Goal: Task Accomplishment & Management: Use online tool/utility

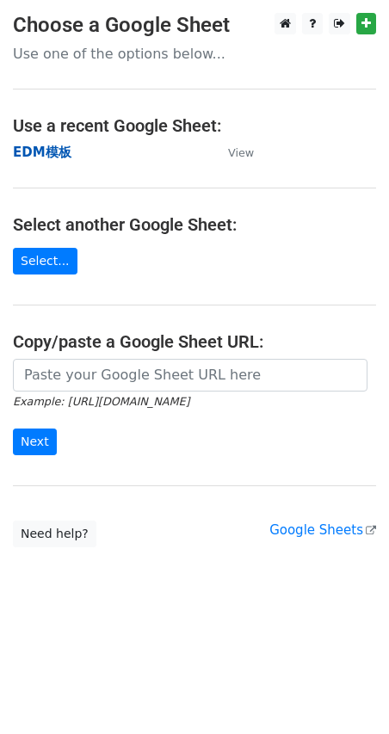
click at [34, 149] on strong "EDM模板" at bounding box center [42, 152] width 59 height 15
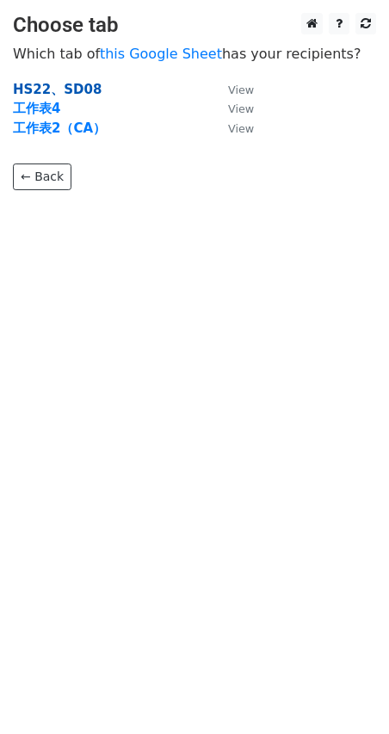
click at [37, 83] on strong "HS22、SD08" at bounding box center [57, 89] width 89 height 15
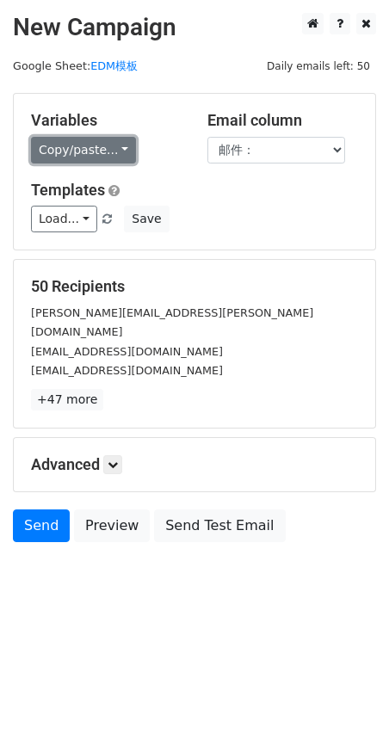
click at [109, 152] on link "Copy/paste..." at bounding box center [83, 150] width 105 height 27
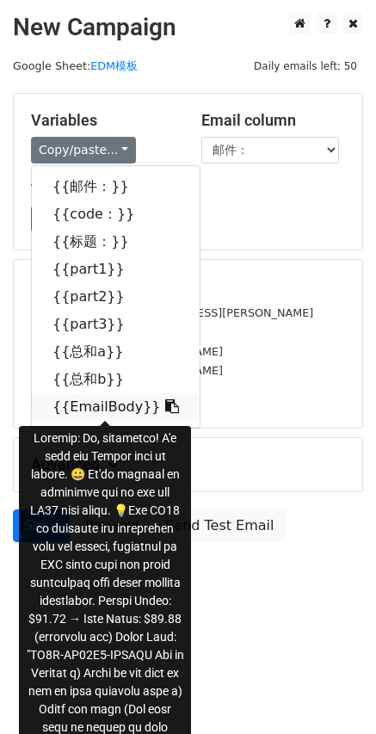
click at [165, 407] on icon at bounding box center [172, 406] width 14 height 14
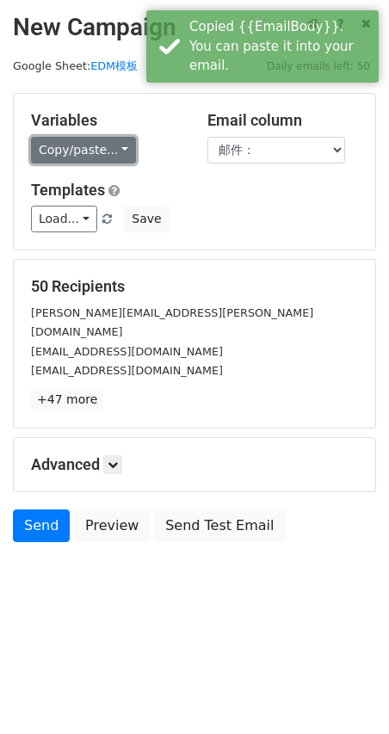
click at [72, 144] on link "Copy/paste..." at bounding box center [83, 150] width 105 height 27
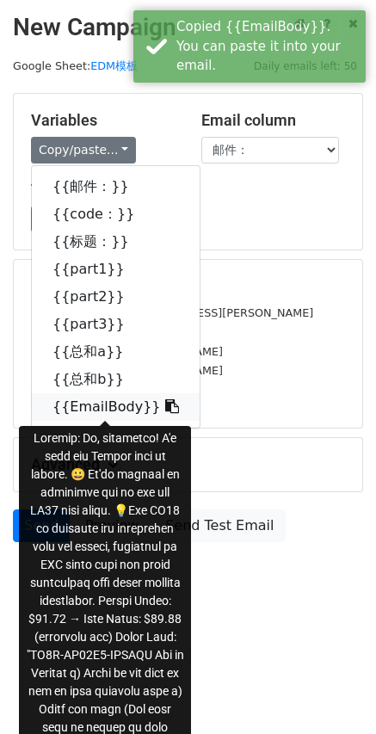
click at [80, 406] on link "{{EmailBody}}" at bounding box center [116, 407] width 168 height 28
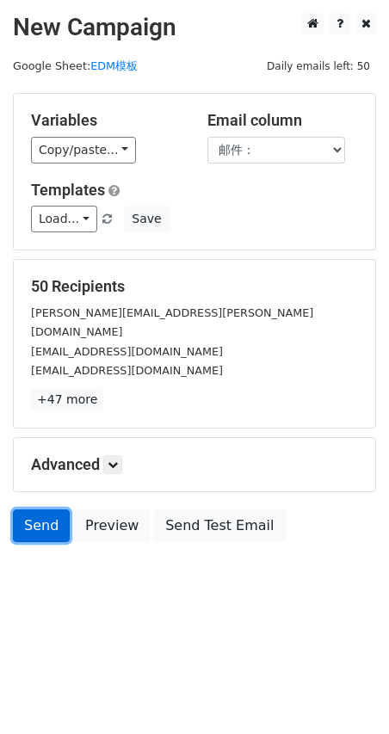
click at [48, 509] on link "Send" at bounding box center [41, 525] width 57 height 33
